Goal: Task Accomplishment & Management: Complete application form

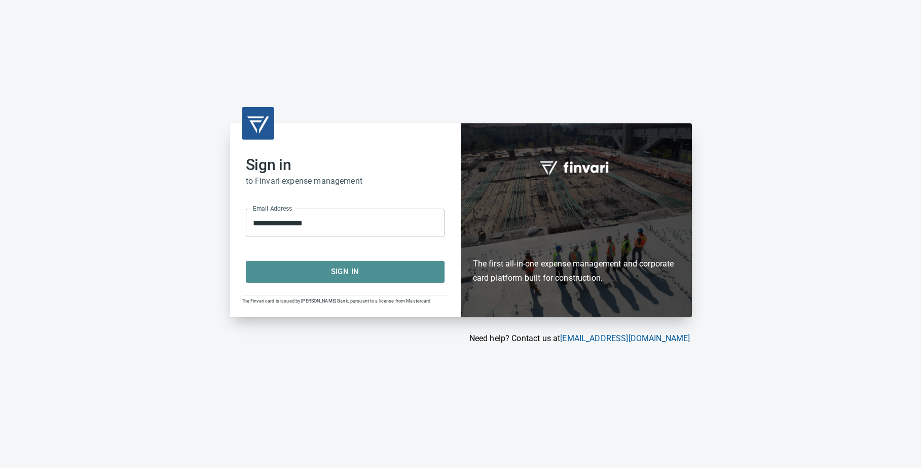
click at [362, 268] on span "Sign In" at bounding box center [345, 271] width 176 height 13
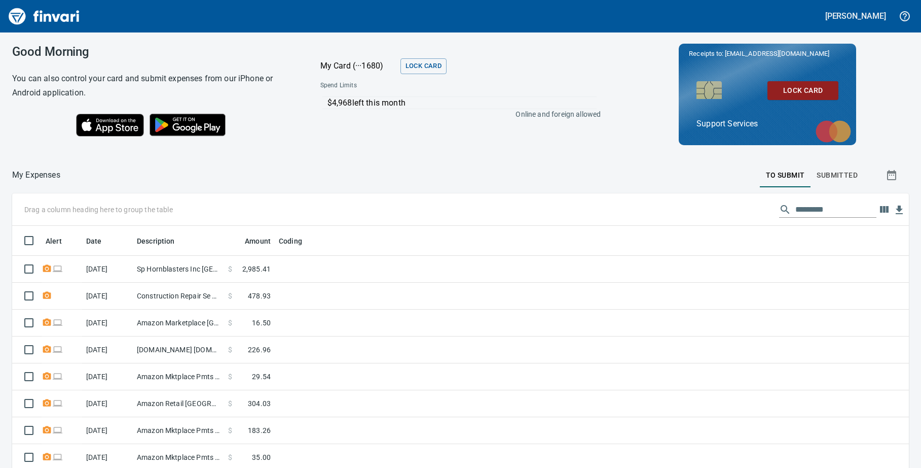
scroll to position [348, 874]
click at [796, 209] on input "text" at bounding box center [836, 209] width 81 height 16
click at [839, 175] on span "Submitted" at bounding box center [837, 175] width 41 height 13
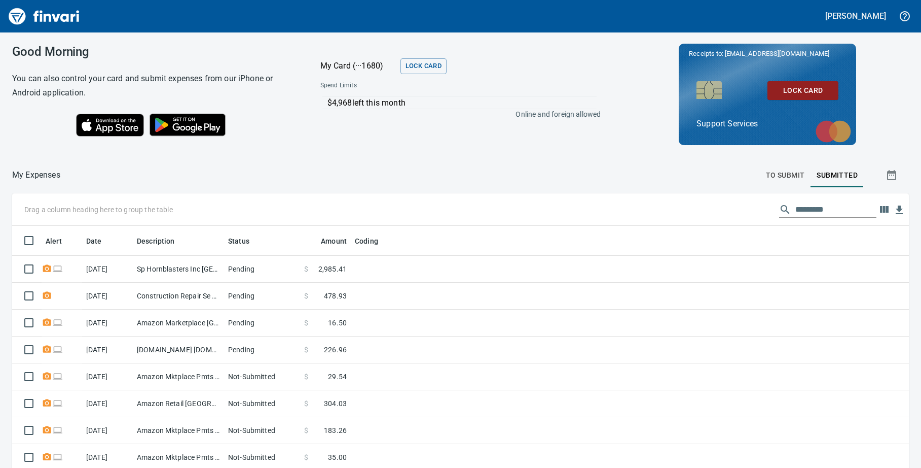
scroll to position [348, 874]
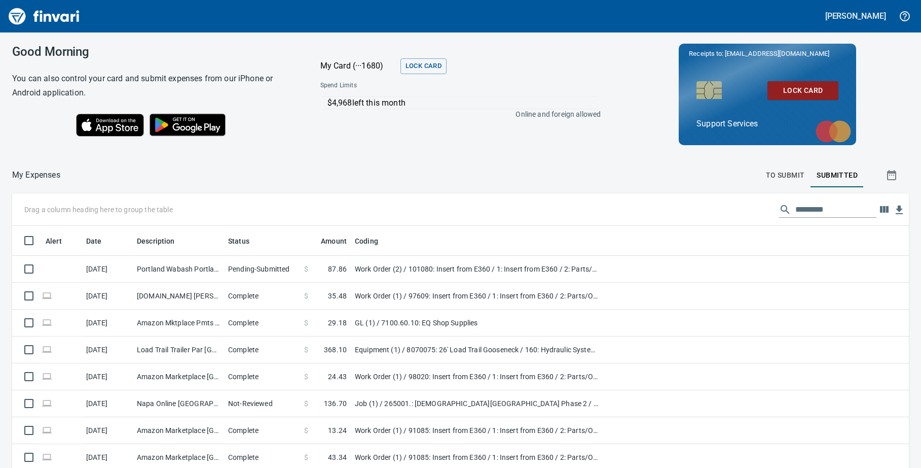
click at [796, 212] on input "text" at bounding box center [836, 209] width 81 height 16
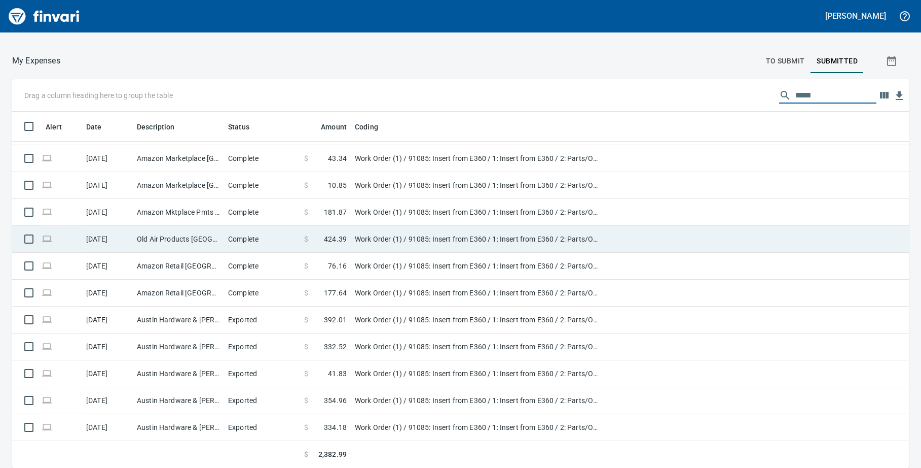
scroll to position [0, 0]
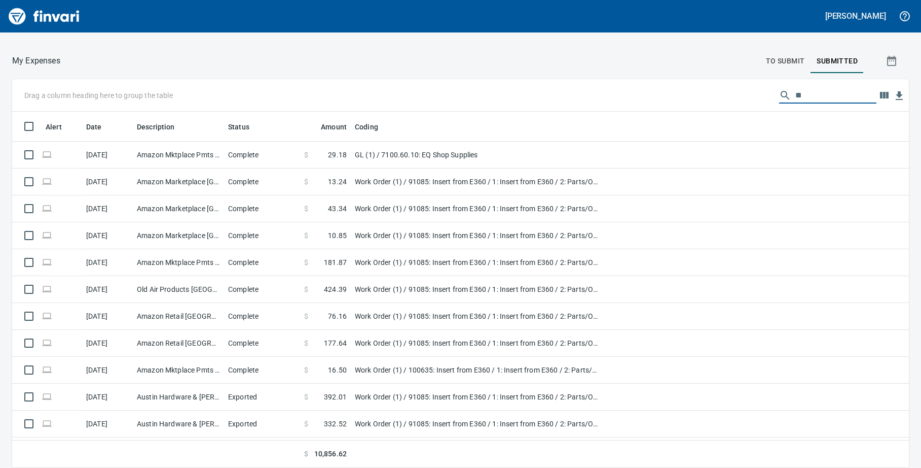
type input "*"
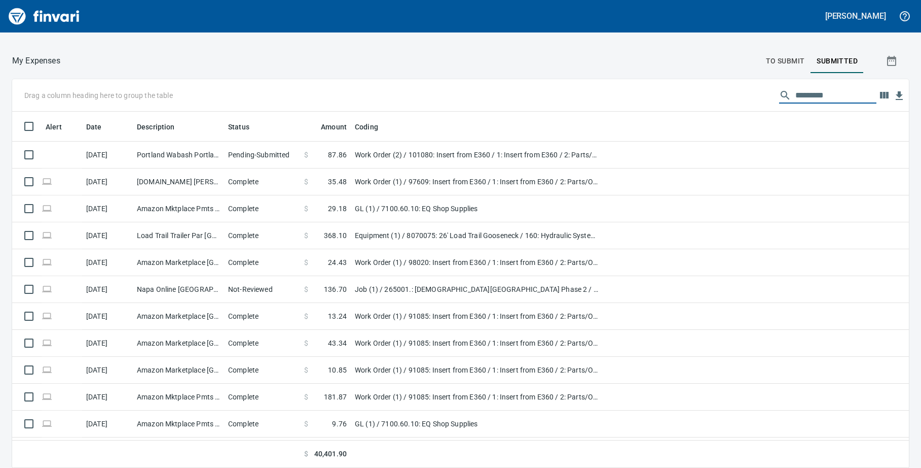
click at [781, 57] on span "To Submit" at bounding box center [785, 61] width 39 height 13
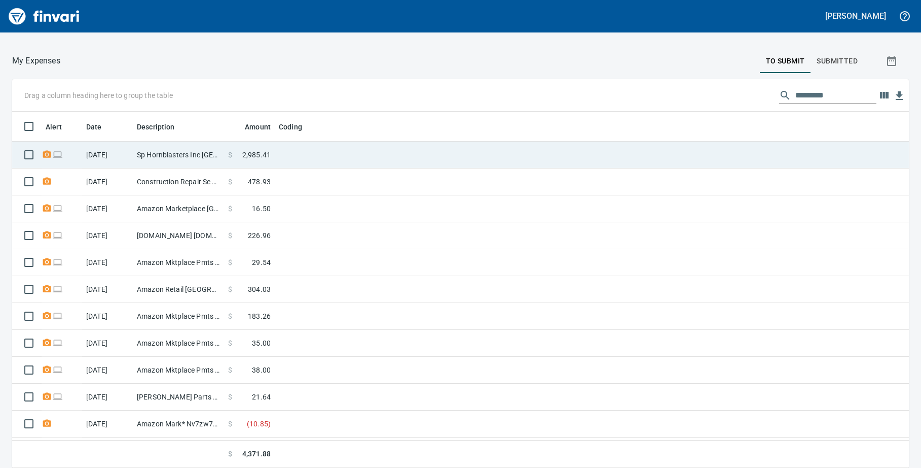
click at [164, 154] on td "Sp Hornblasters Inc Tampa FL" at bounding box center [178, 154] width 91 height 27
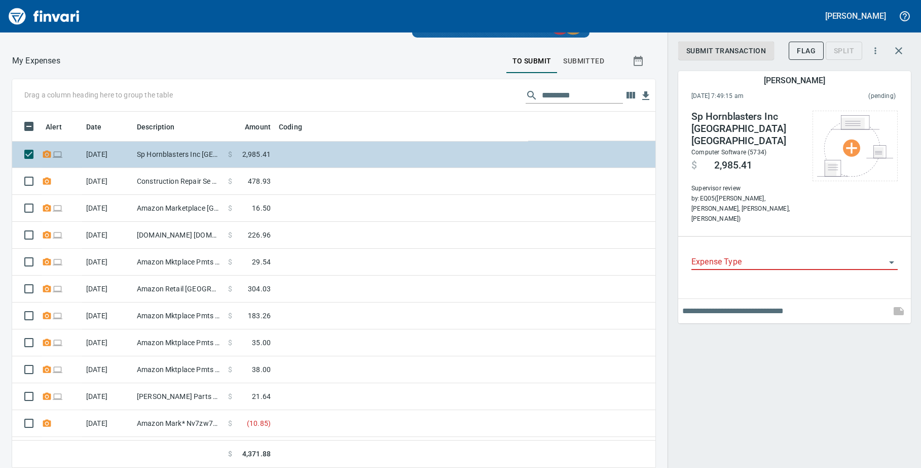
scroll to position [348, 621]
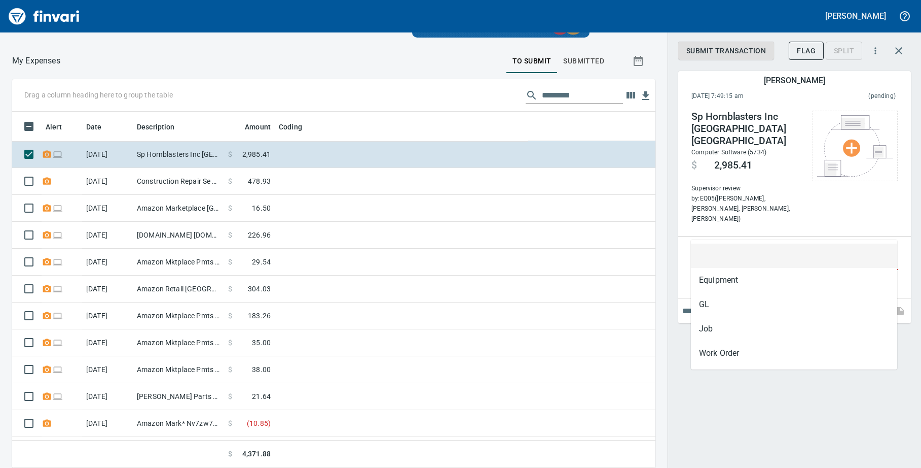
click at [717, 255] on input "Expense Type" at bounding box center [789, 262] width 194 height 14
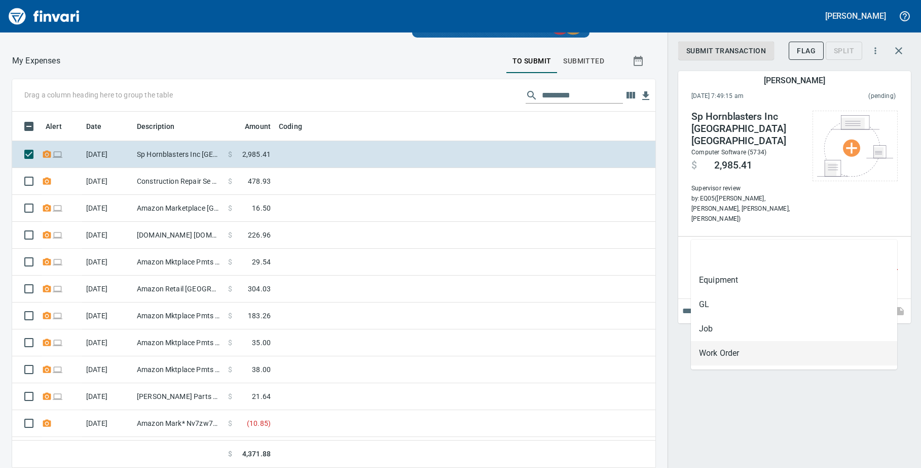
click at [716, 353] on li "Work Order" at bounding box center [794, 353] width 206 height 24
type input "**********"
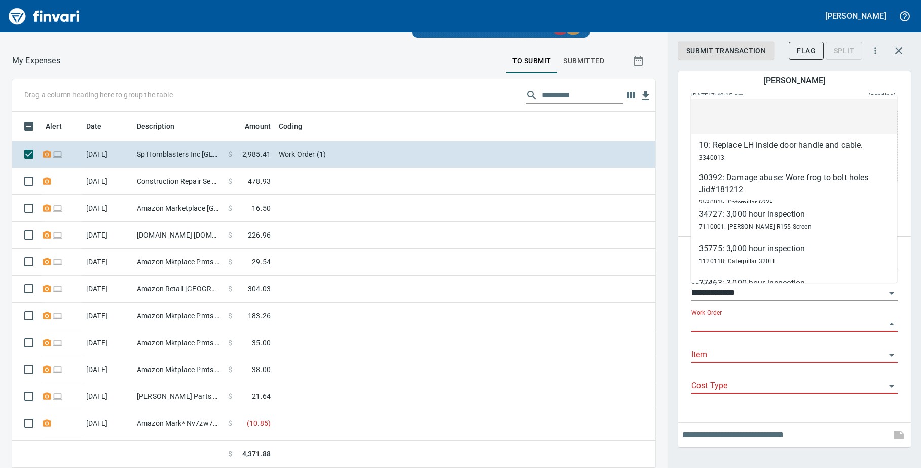
click at [715, 317] on input "Work Order" at bounding box center [789, 324] width 194 height 14
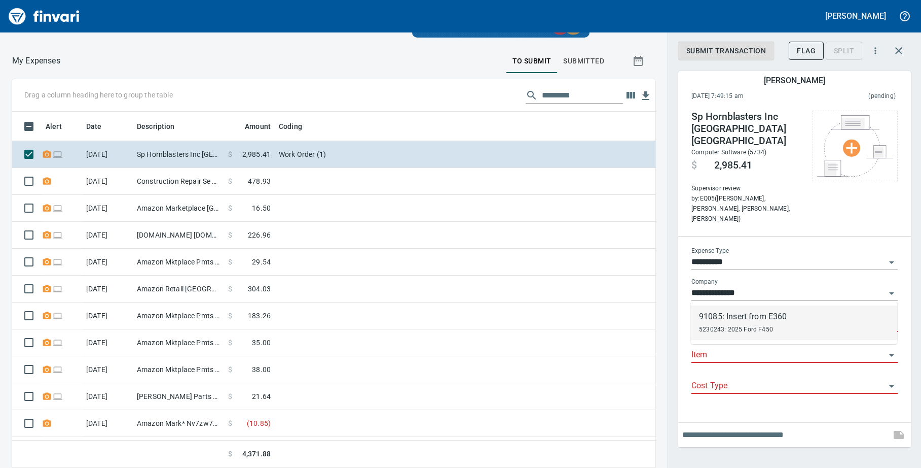
click at [740, 319] on div "91085: Insert from E360" at bounding box center [743, 316] width 88 height 12
type input "**********"
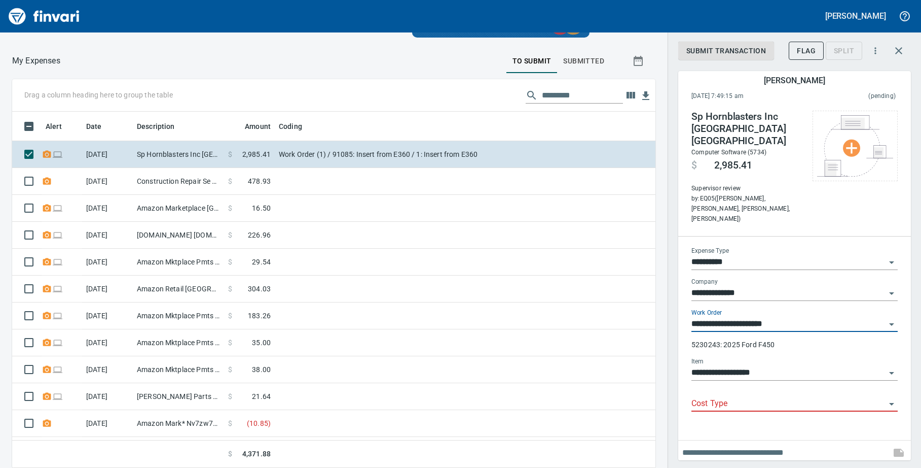
type input "**********"
click at [728, 397] on input "Cost Type" at bounding box center [789, 404] width 194 height 14
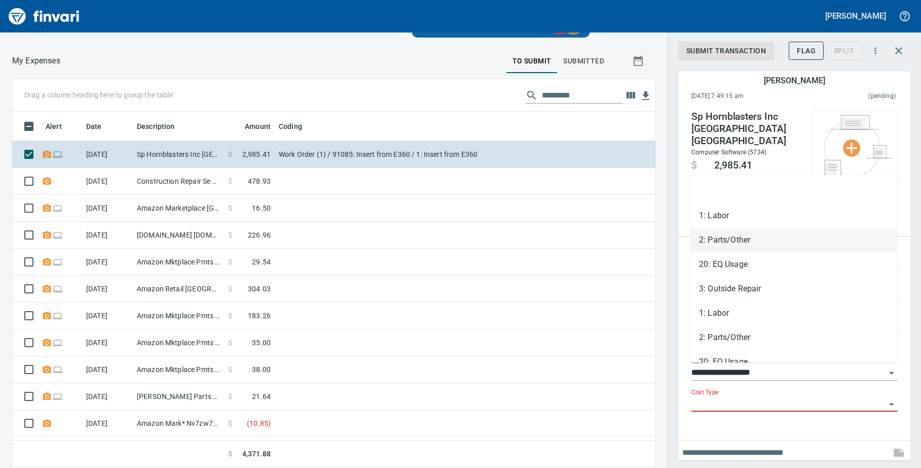
click at [732, 243] on li "2: Parts/Other" at bounding box center [794, 240] width 206 height 24
type input "**********"
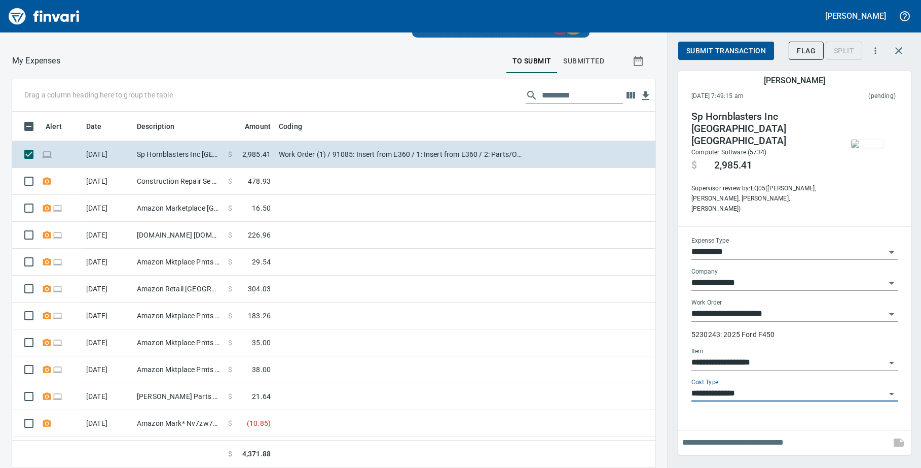
click at [712, 51] on span "Submit Transaction" at bounding box center [727, 51] width 80 height 13
